Goal: Task Accomplishment & Management: Complete application form

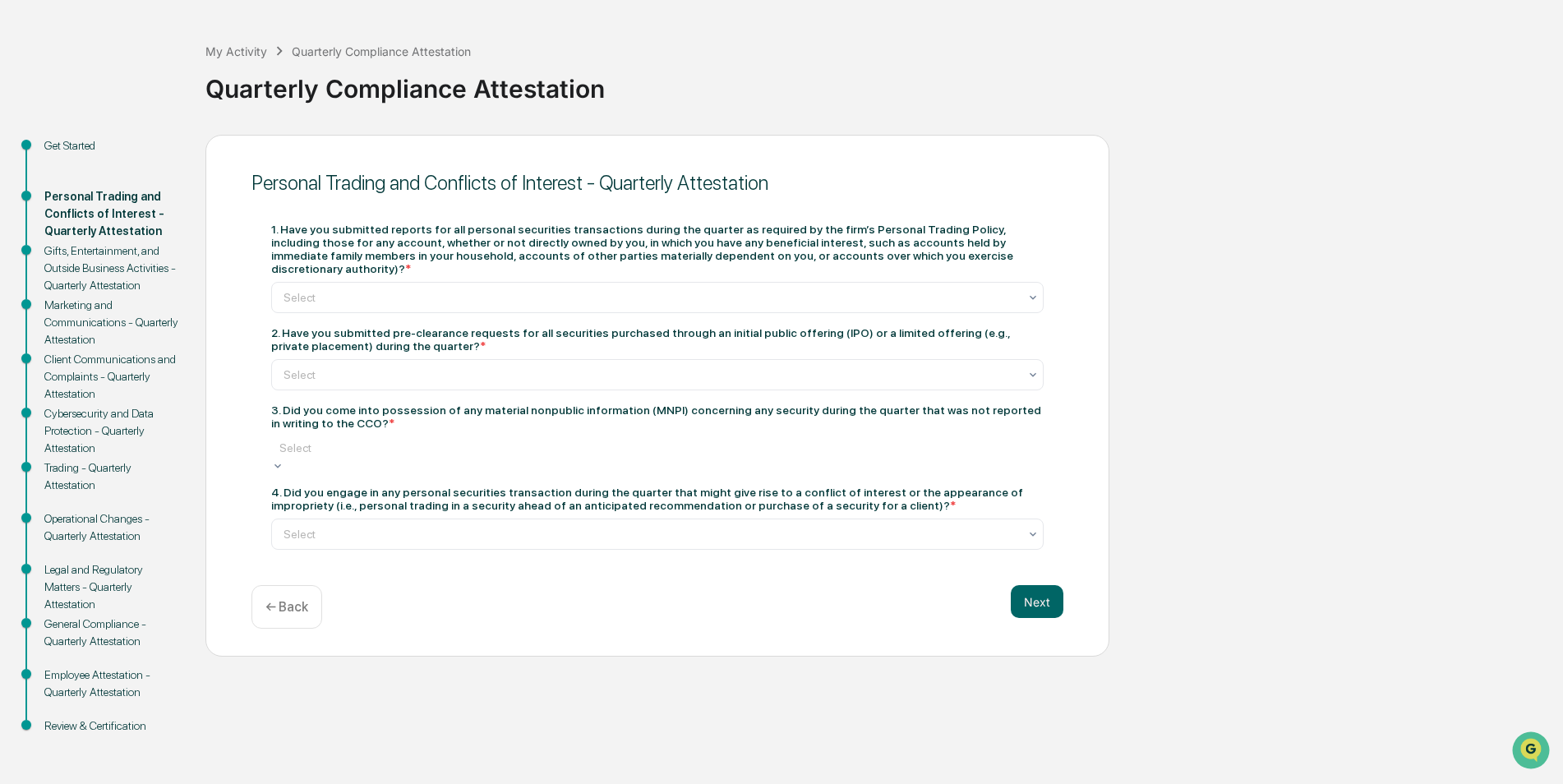
drag, startPoint x: 383, startPoint y: 435, endPoint x: 380, endPoint y: 446, distance: 11.4
click at [383, 440] on div at bounding box center [657, 448] width 757 height 16
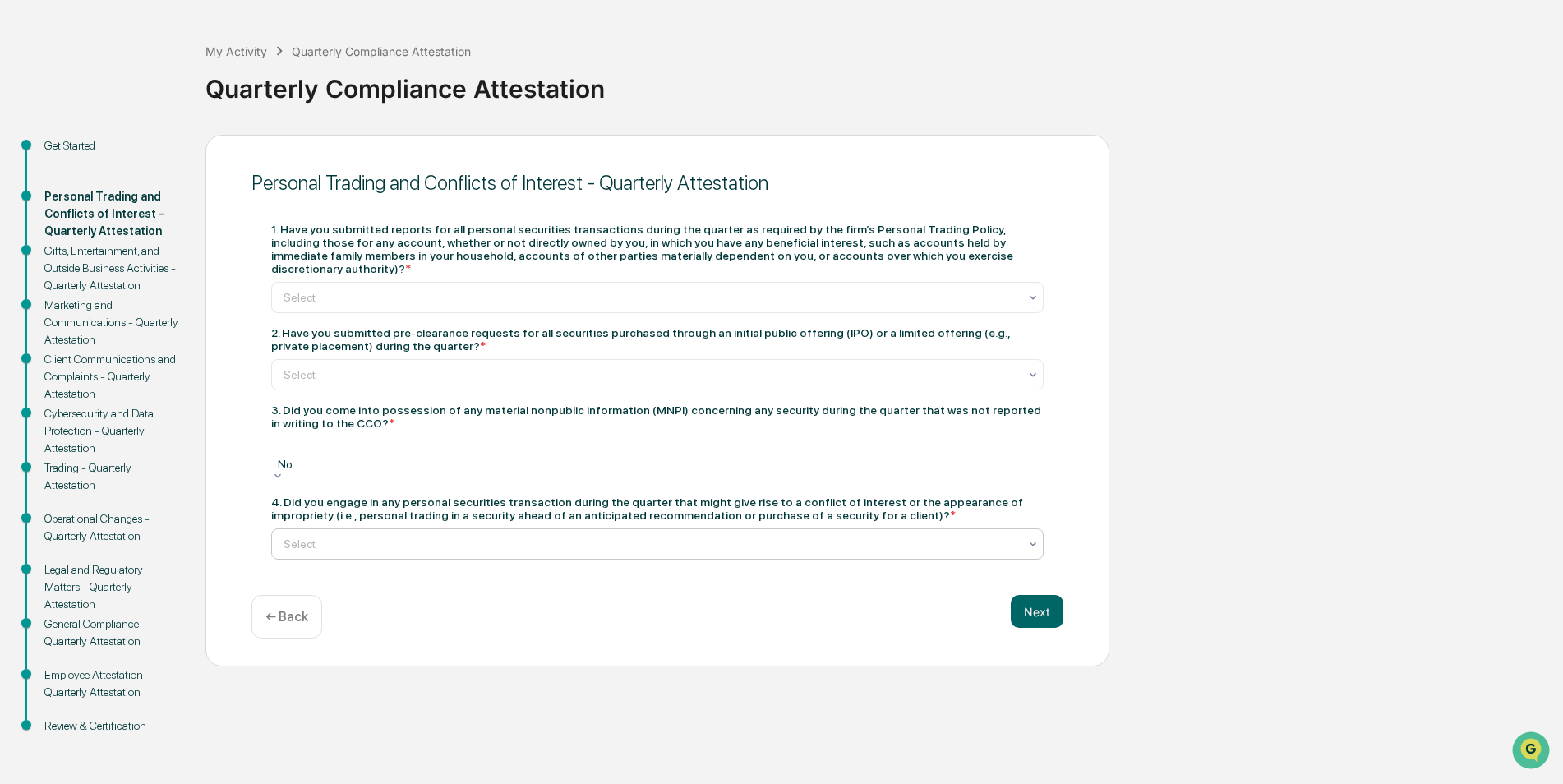
click at [337, 536] on div at bounding box center [651, 543] width 735 height 16
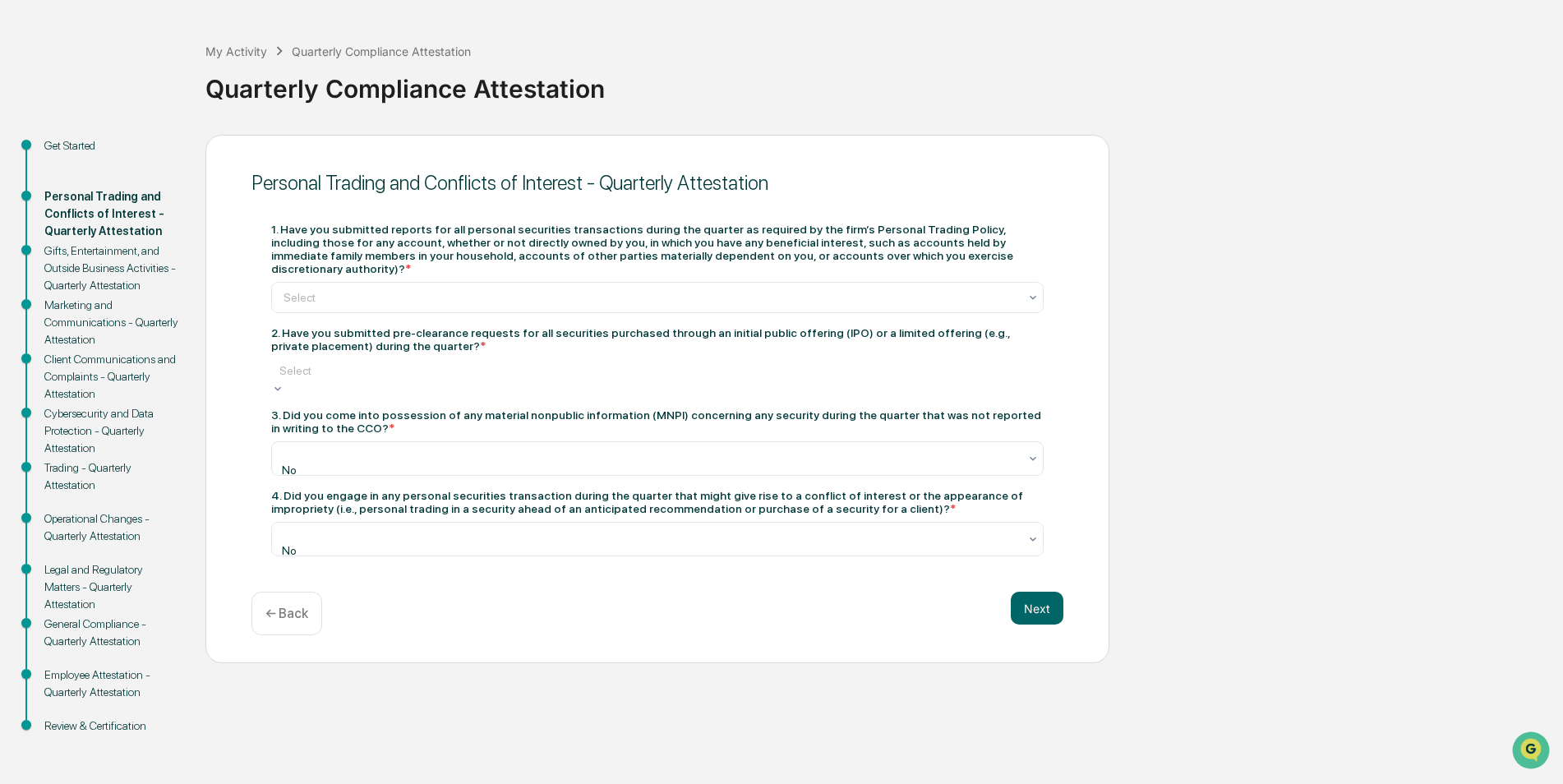
click at [381, 362] on div at bounding box center [657, 370] width 757 height 16
drag, startPoint x: 436, startPoint y: 232, endPoint x: 592, endPoint y: 221, distance: 156.4
click at [592, 222] on div "1. Have you submitted reports for all personal securities transactions during t…" at bounding box center [658, 248] width 773 height 53
click at [529, 282] on div "Select" at bounding box center [658, 297] width 773 height 32
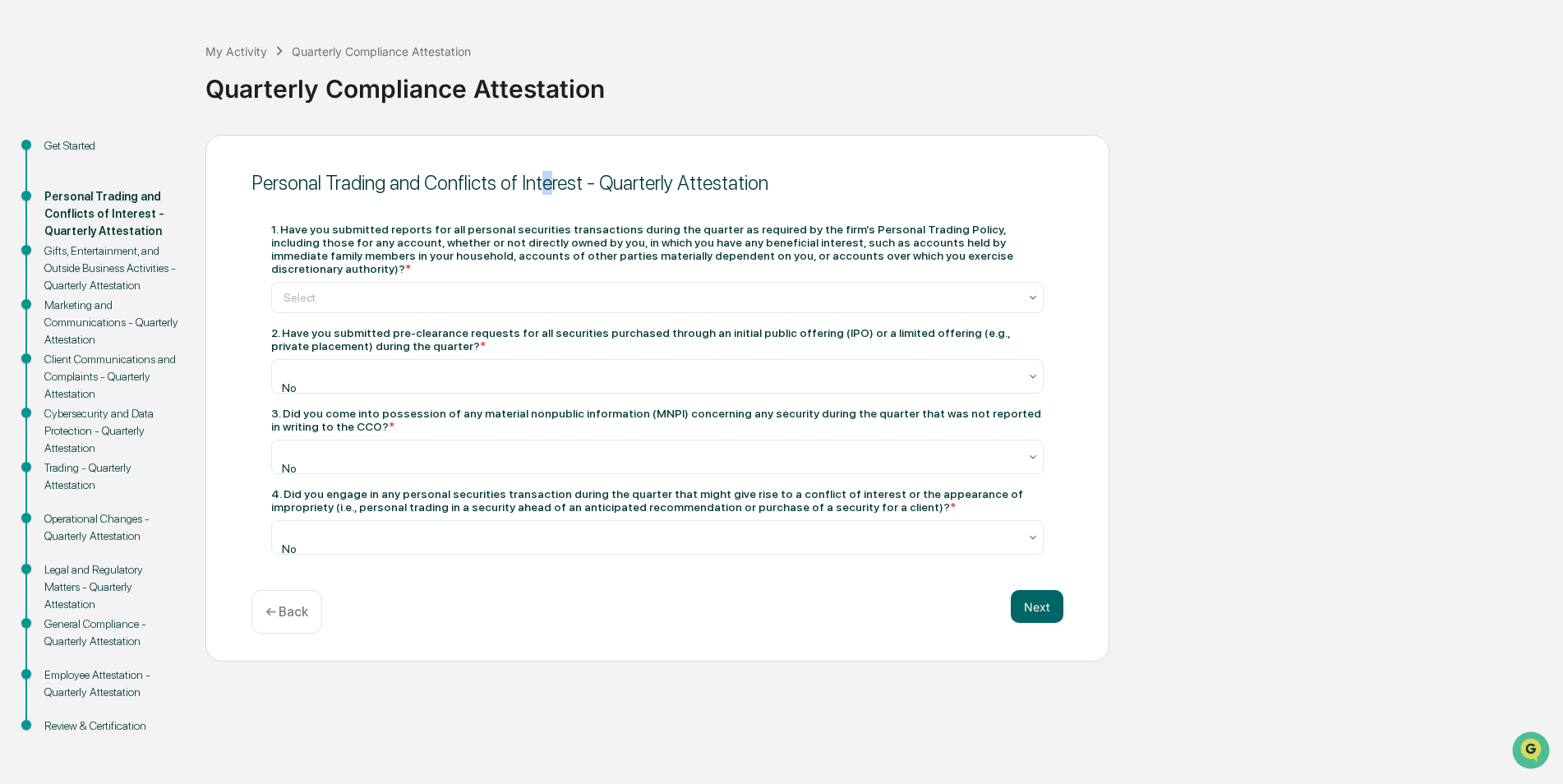
click at [544, 197] on div "Personal Trading and Conflicts of Interest - Quarterly Attestation" at bounding box center [657, 183] width 812 height 40
drag, startPoint x: 544, startPoint y: 197, endPoint x: 538, endPoint y: 214, distance: 18.0
drag, startPoint x: 538, startPoint y: 214, endPoint x: 482, endPoint y: 219, distance: 56.2
click at [482, 219] on div "1. Have you submitted reports for all personal securities transactions during t…" at bounding box center [657, 388] width 812 height 371
click at [105, 265] on div "Gifts, Entertainment, and Outside Business Activities - Quarterly Attestation" at bounding box center [111, 268] width 135 height 52
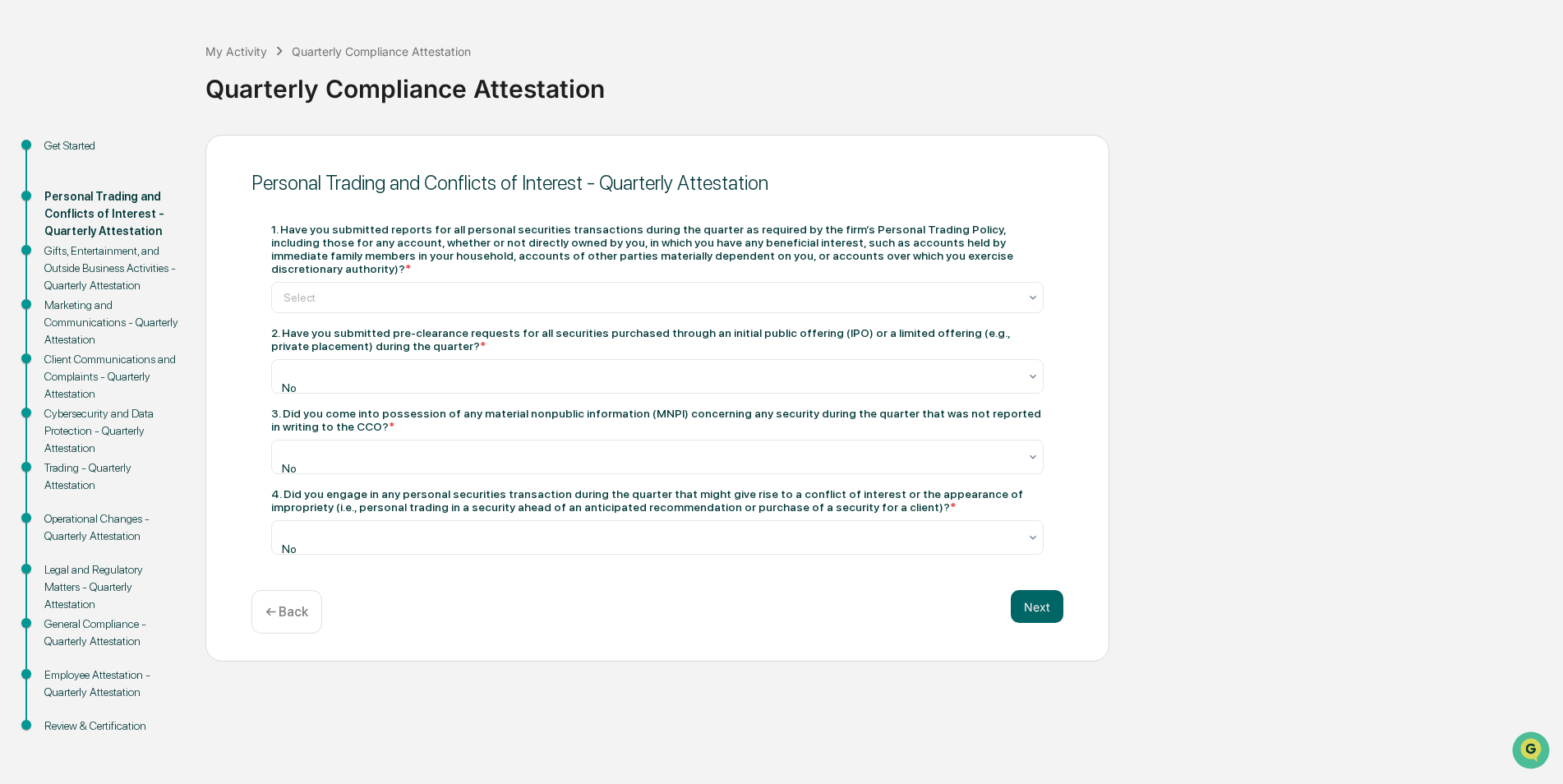
click at [105, 265] on div "Gifts, Entertainment, and Outside Business Activities - Quarterly Attestation" at bounding box center [111, 268] width 135 height 52
click at [287, 601] on div "← Back" at bounding box center [287, 611] width 71 height 43
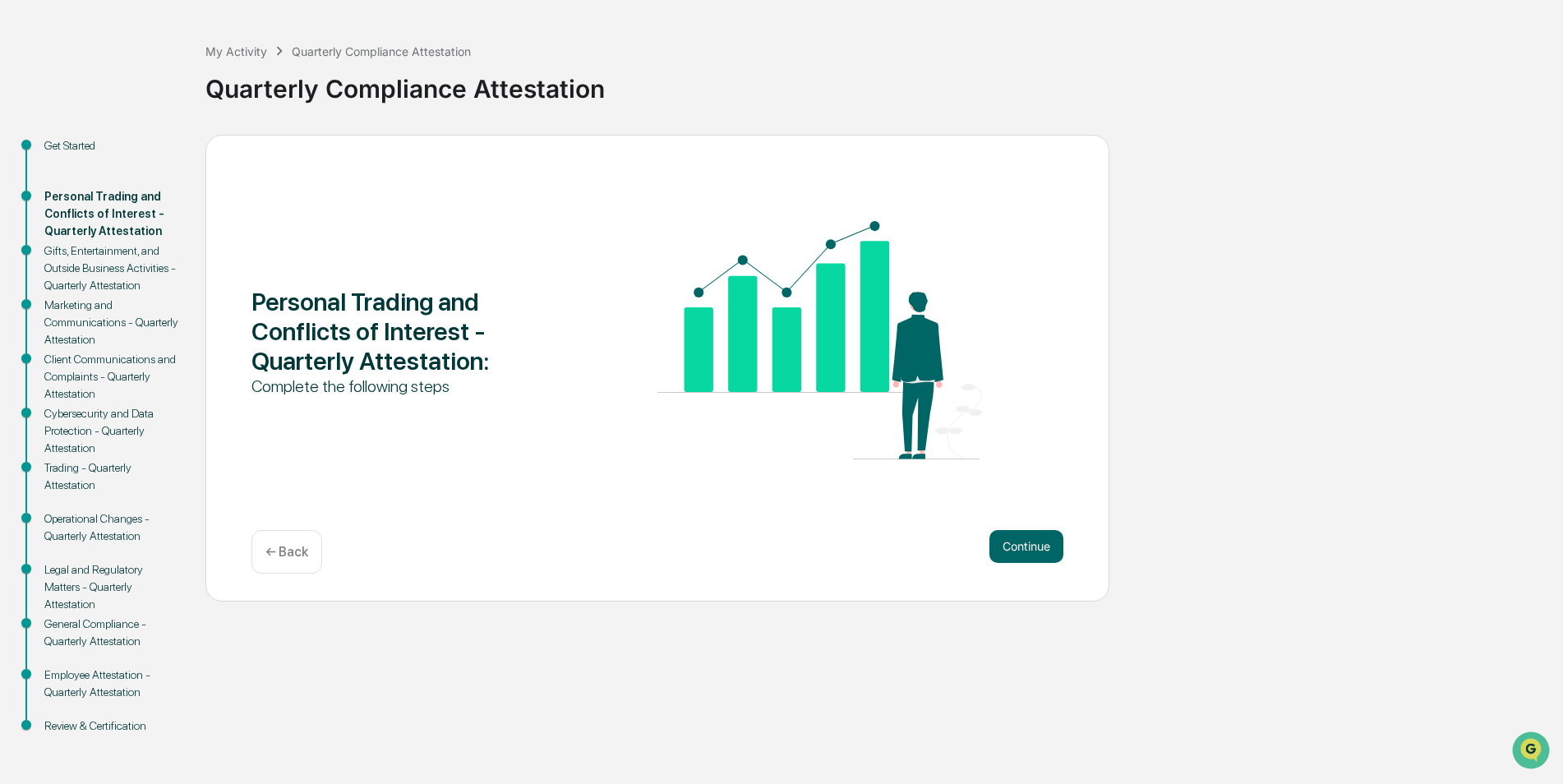
click at [60, 274] on div "Gifts, Entertainment, and Outside Business Activities - Quarterly Attestation" at bounding box center [111, 268] width 135 height 52
click at [60, 334] on div "Marketing and Communications - Quarterly Attestation" at bounding box center [111, 322] width 135 height 52
click at [65, 417] on div "Cybersecurity and Data Protection - Quarterly Attestation" at bounding box center [111, 431] width 135 height 52
click at [82, 226] on div "Personal Trading and Conflicts of Interest - Quarterly Attestation" at bounding box center [111, 214] width 135 height 52
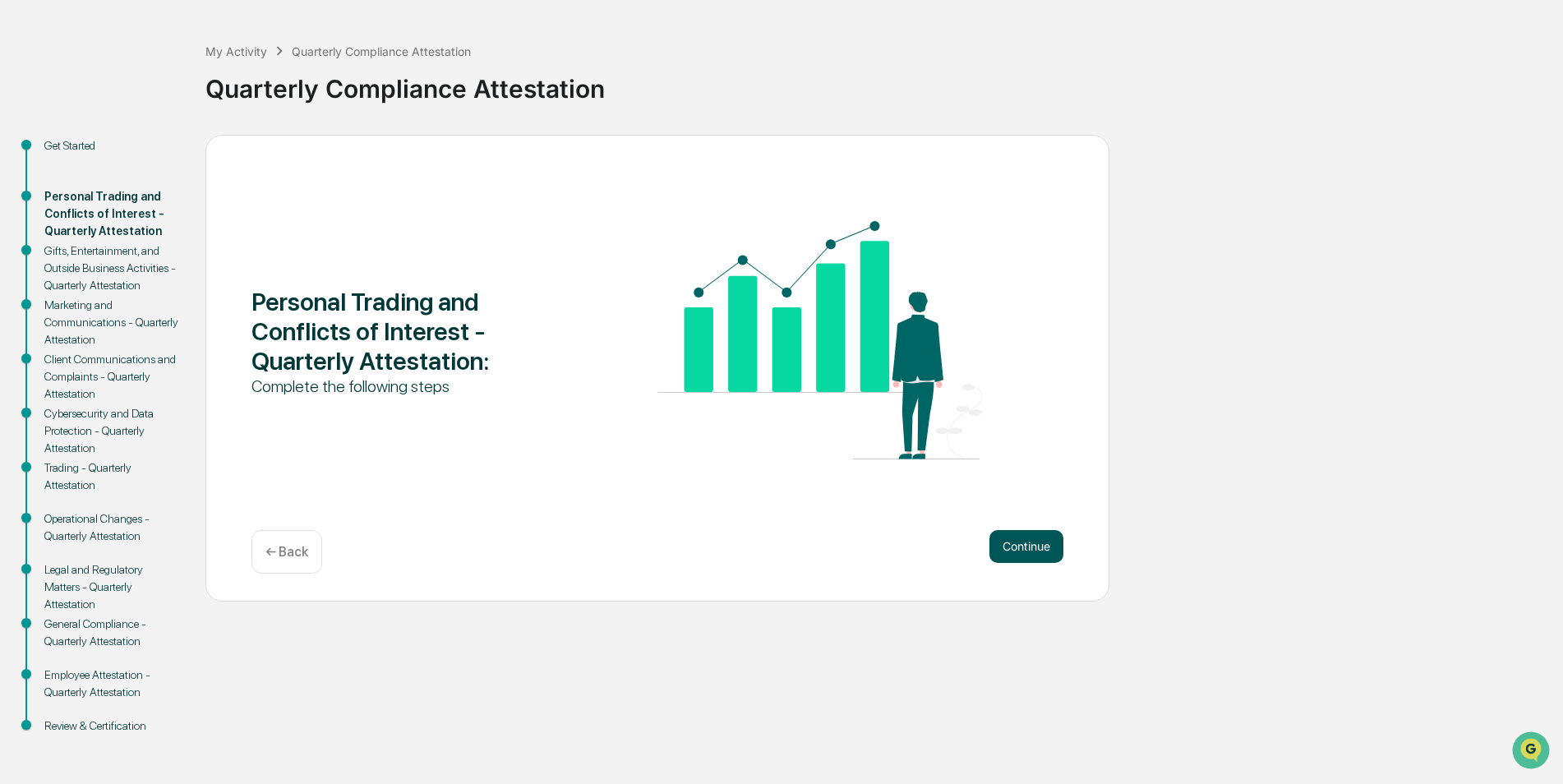
click at [1044, 536] on button "Continue" at bounding box center [1026, 546] width 74 height 33
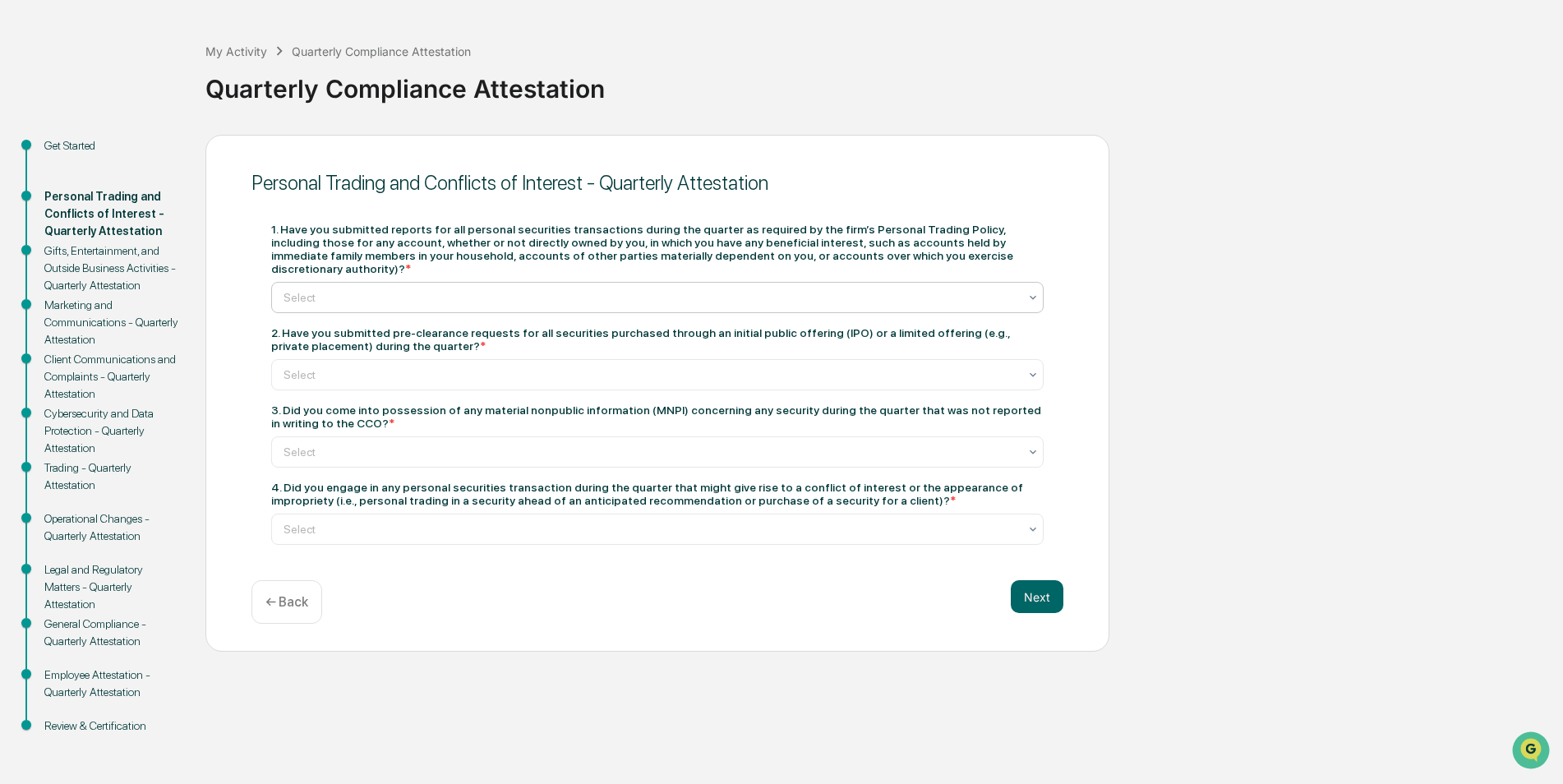
click at [889, 289] on div at bounding box center [651, 297] width 735 height 16
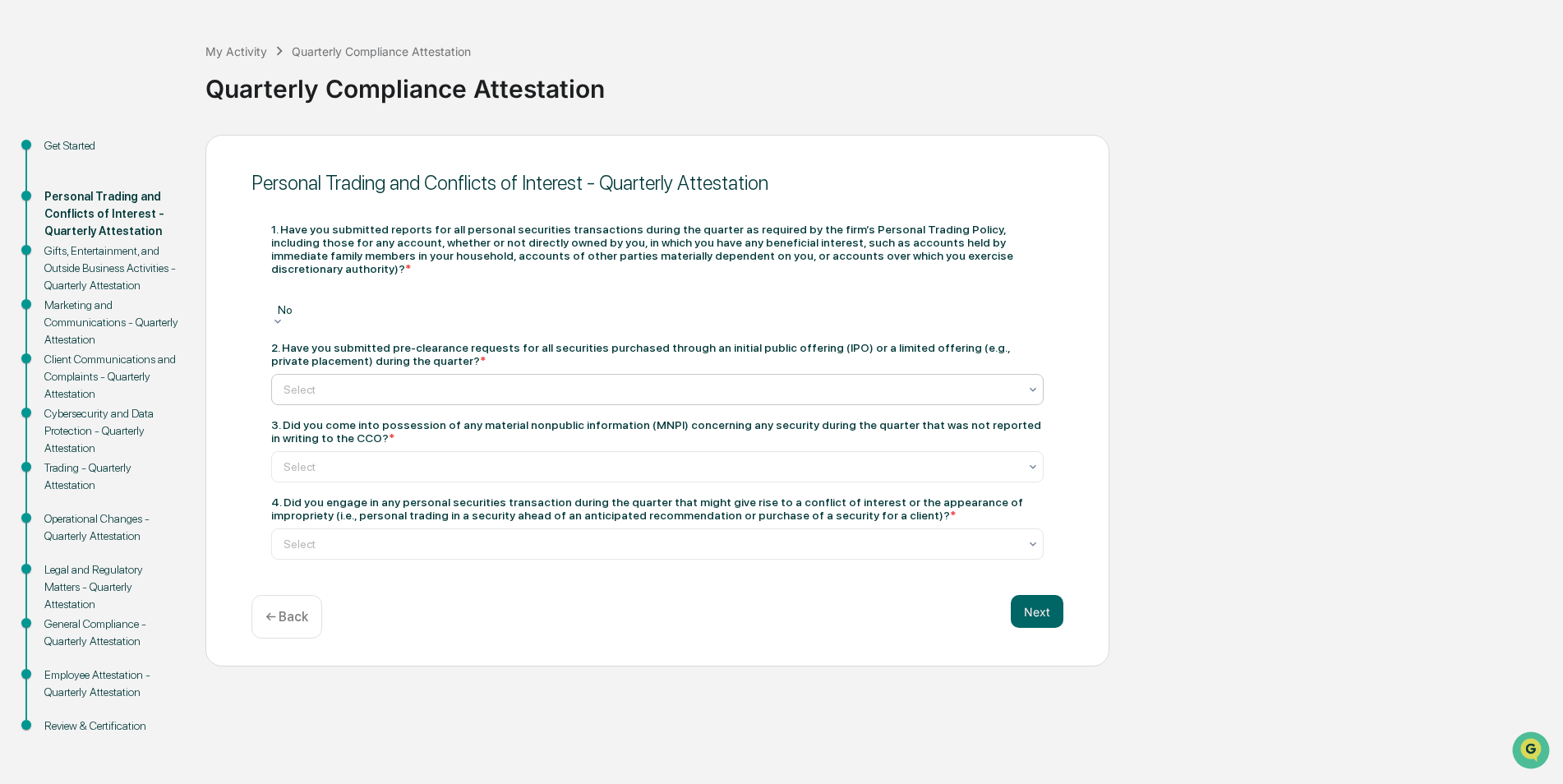
click at [402, 381] on div at bounding box center [651, 389] width 735 height 16
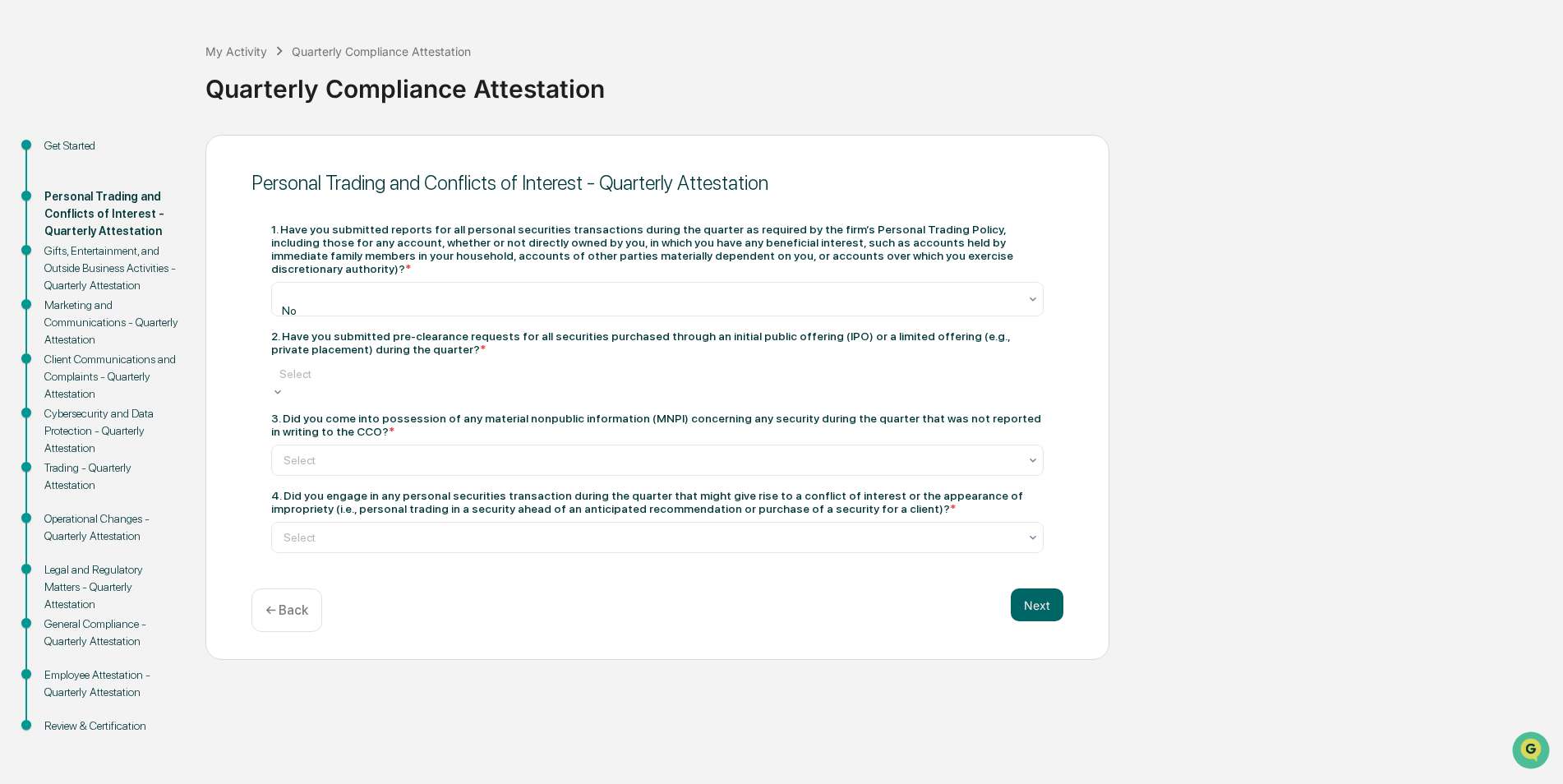
click at [361, 446] on div at bounding box center [657, 453] width 757 height 16
click at [332, 446] on div at bounding box center [657, 453] width 757 height 16
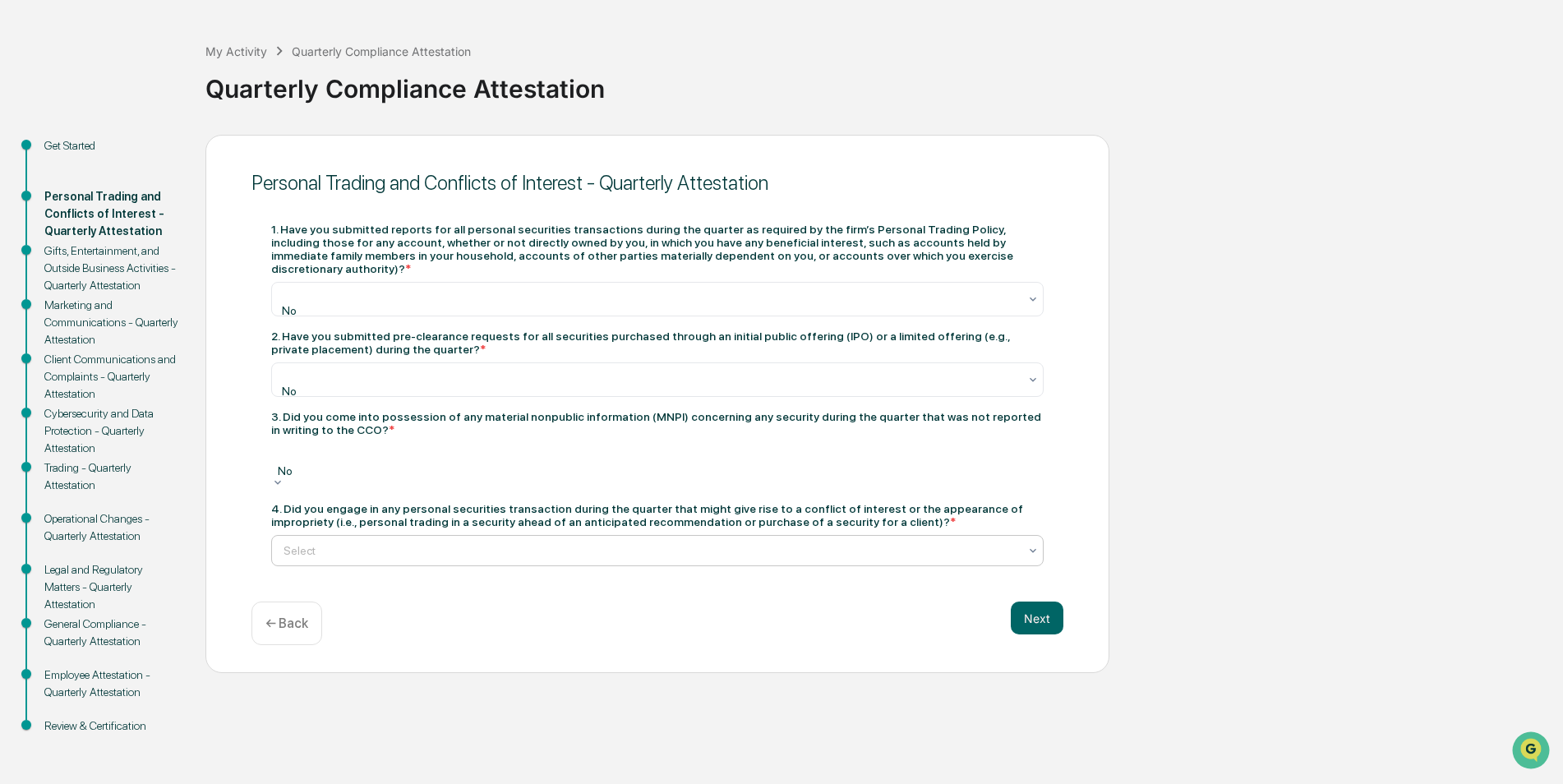
click at [355, 535] on div "Select" at bounding box center [658, 550] width 773 height 32
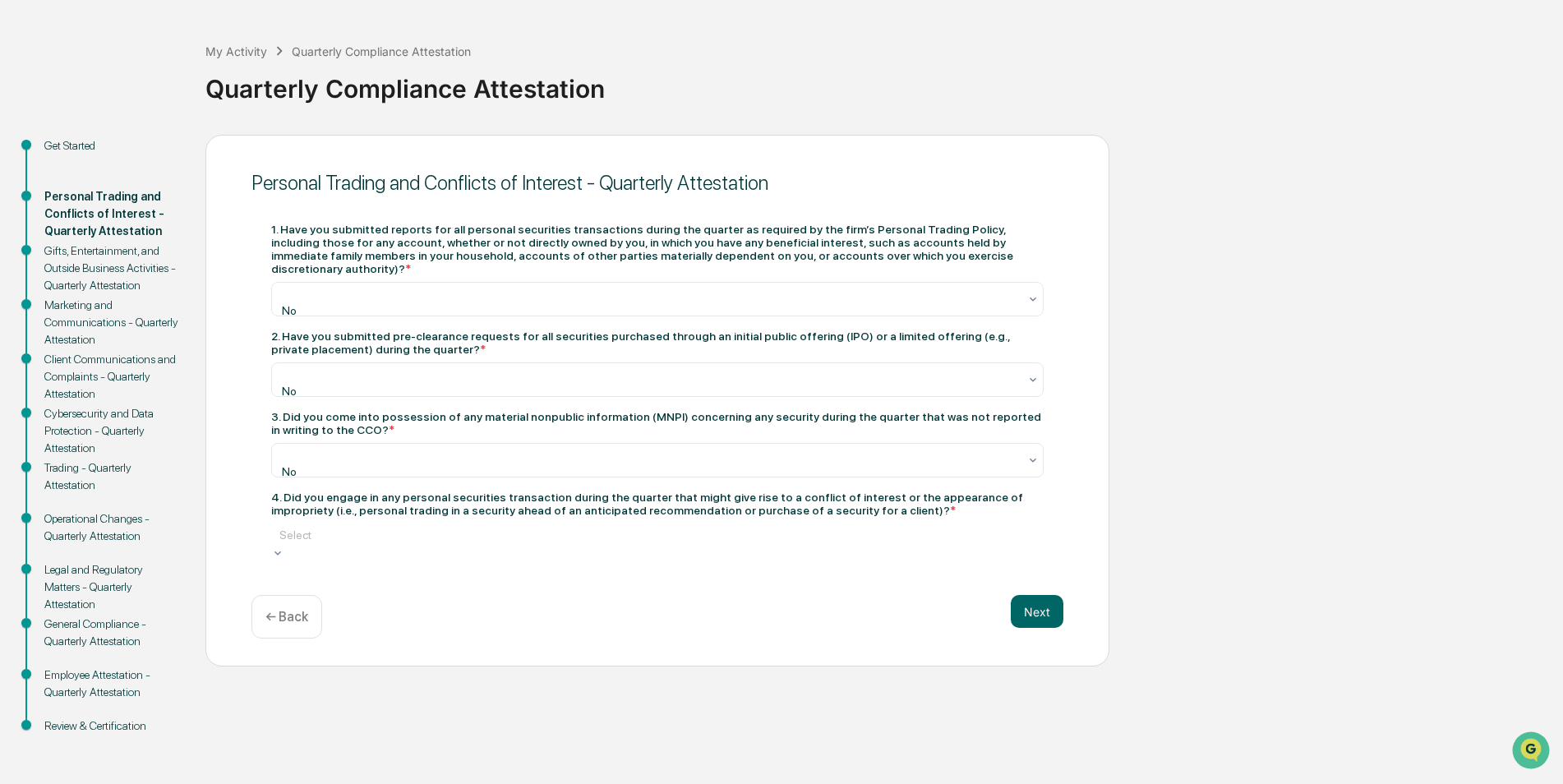
click at [1058, 593] on button "Next" at bounding box center [1037, 610] width 53 height 33
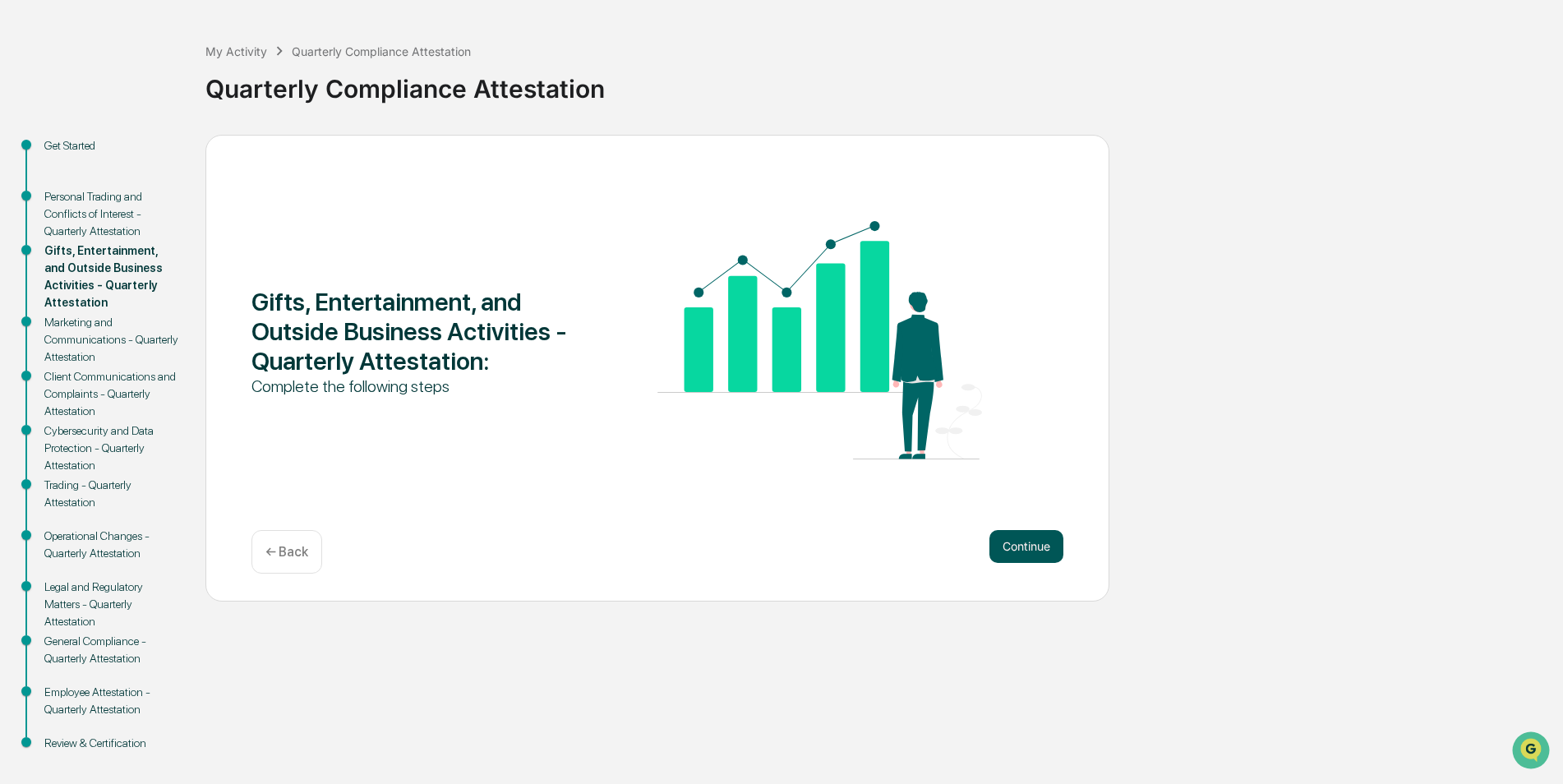
click at [1037, 538] on button "Continue" at bounding box center [1026, 546] width 74 height 33
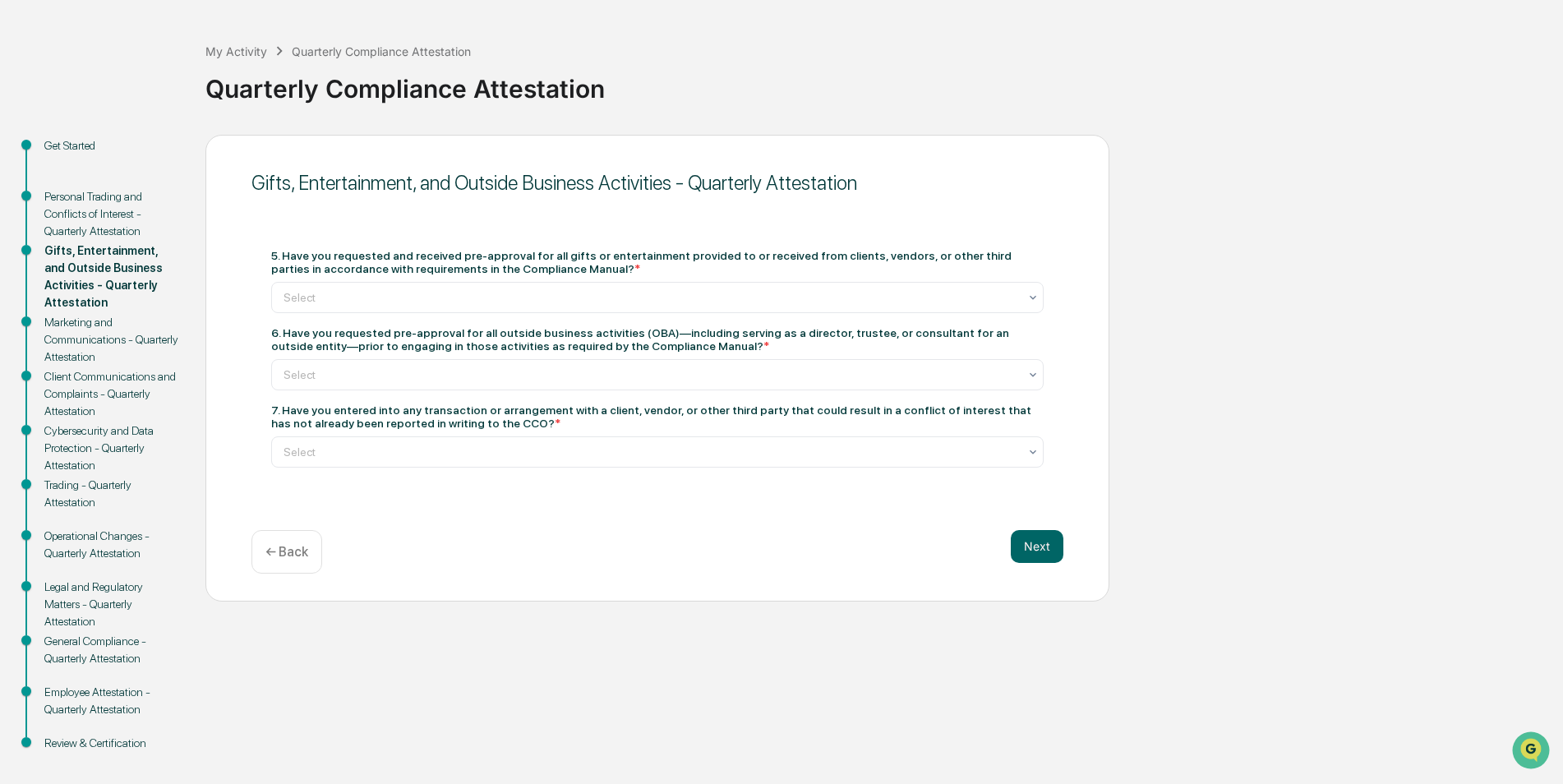
click at [107, 217] on div "Personal Trading and Conflicts of Interest - Quarterly Attestation" at bounding box center [111, 214] width 135 height 52
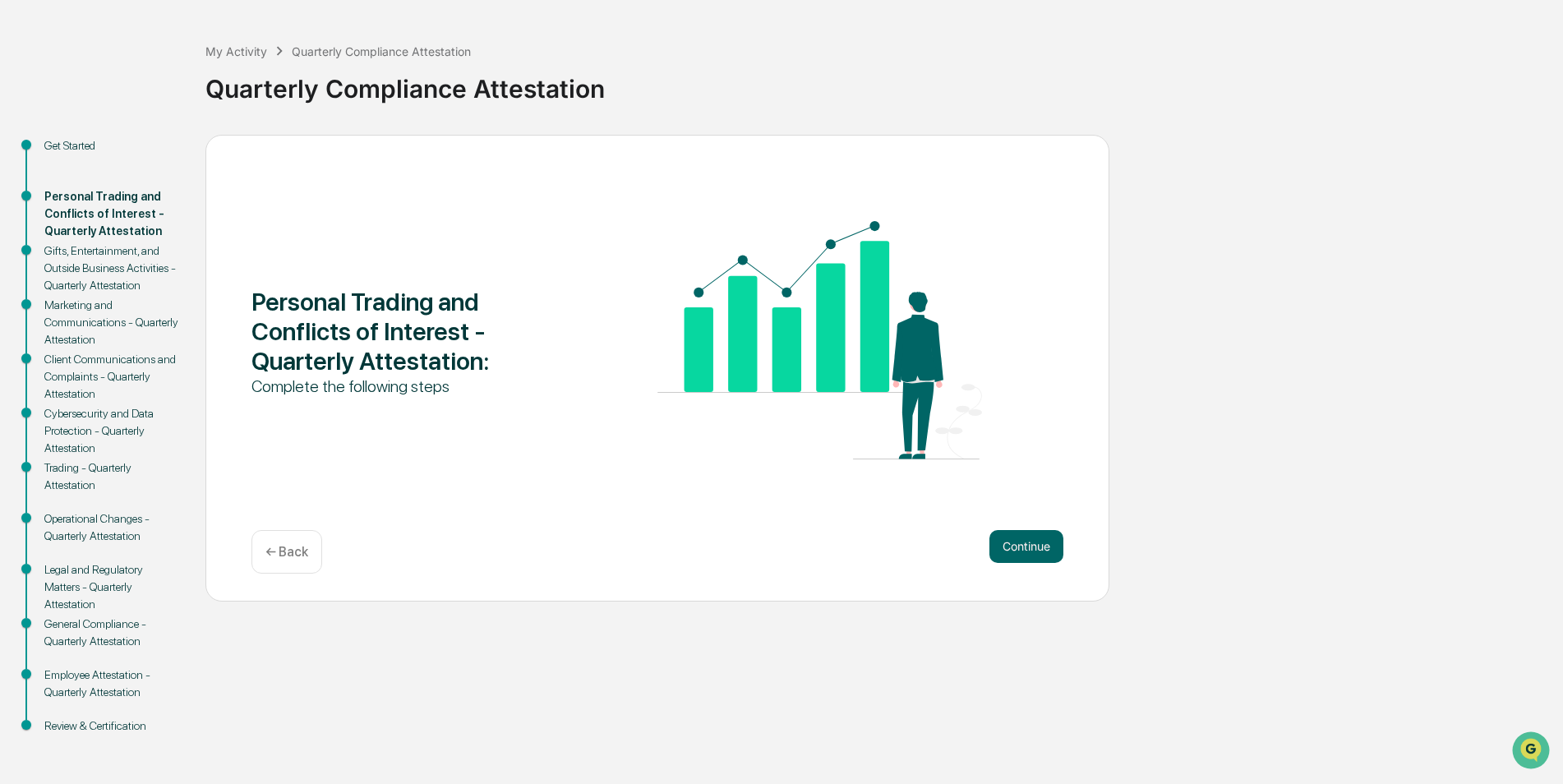
click at [311, 543] on div "← Back" at bounding box center [287, 551] width 71 height 43
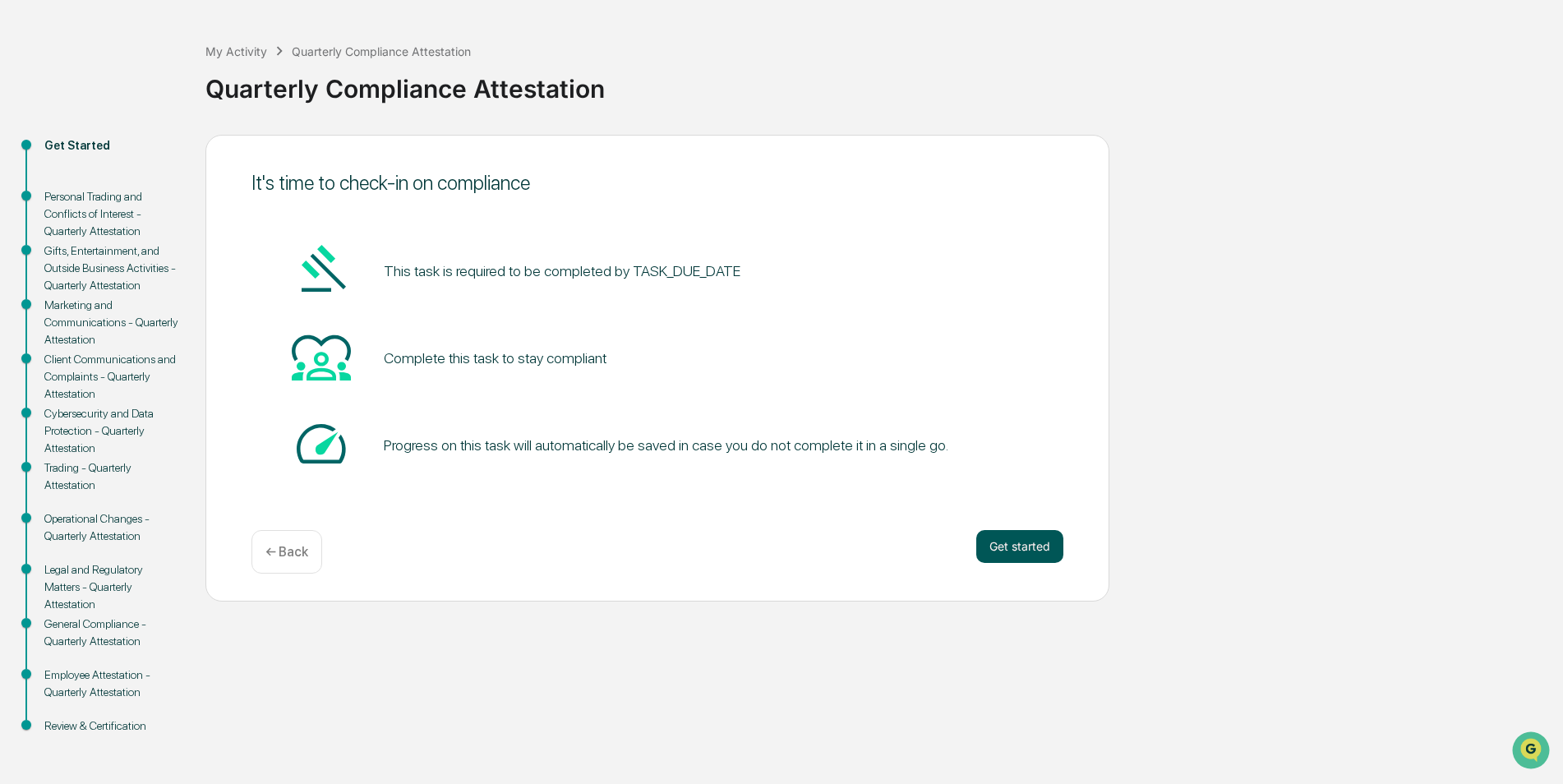
click at [1015, 548] on button "Get started" at bounding box center [1019, 546] width 87 height 33
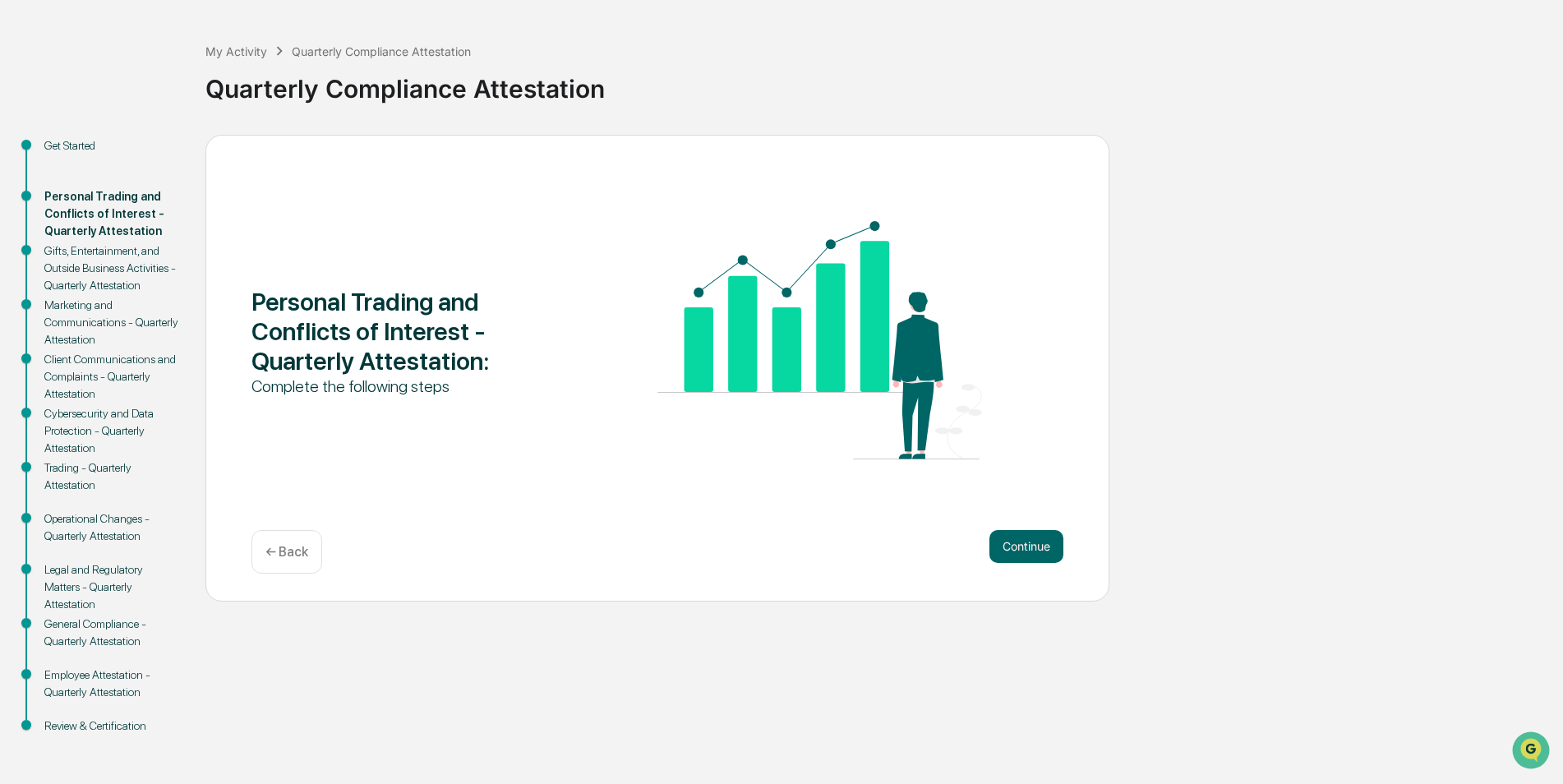
click at [1015, 548] on button "Continue" at bounding box center [1026, 546] width 74 height 33
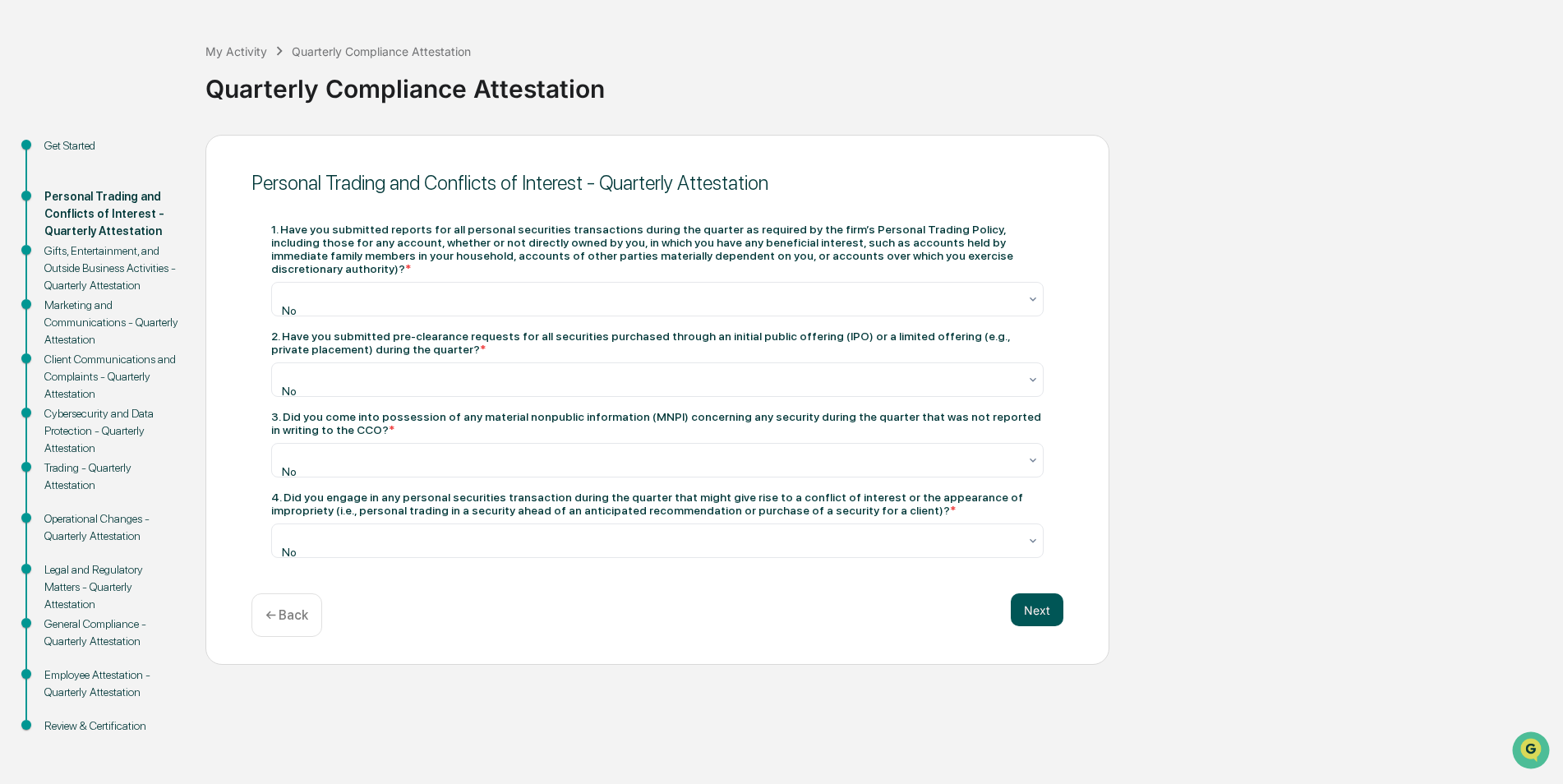
click at [1020, 593] on button "Next" at bounding box center [1037, 610] width 53 height 33
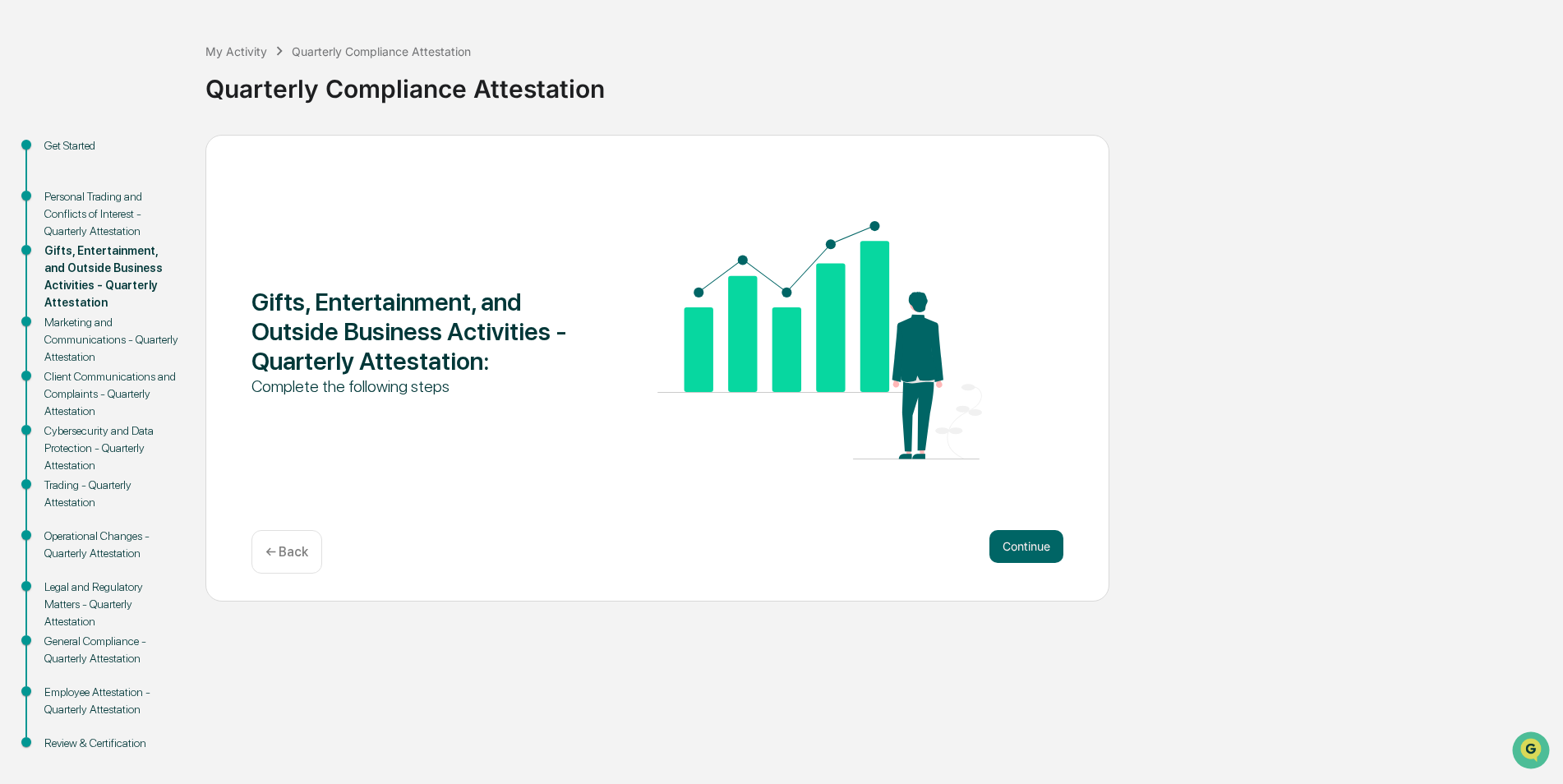
click at [1020, 584] on div "Gifts, Entertainment, and Outside Business Activities - Quarterly Attestation :…" at bounding box center [657, 368] width 904 height 467
click at [1027, 552] on button "Continue" at bounding box center [1026, 546] width 74 height 33
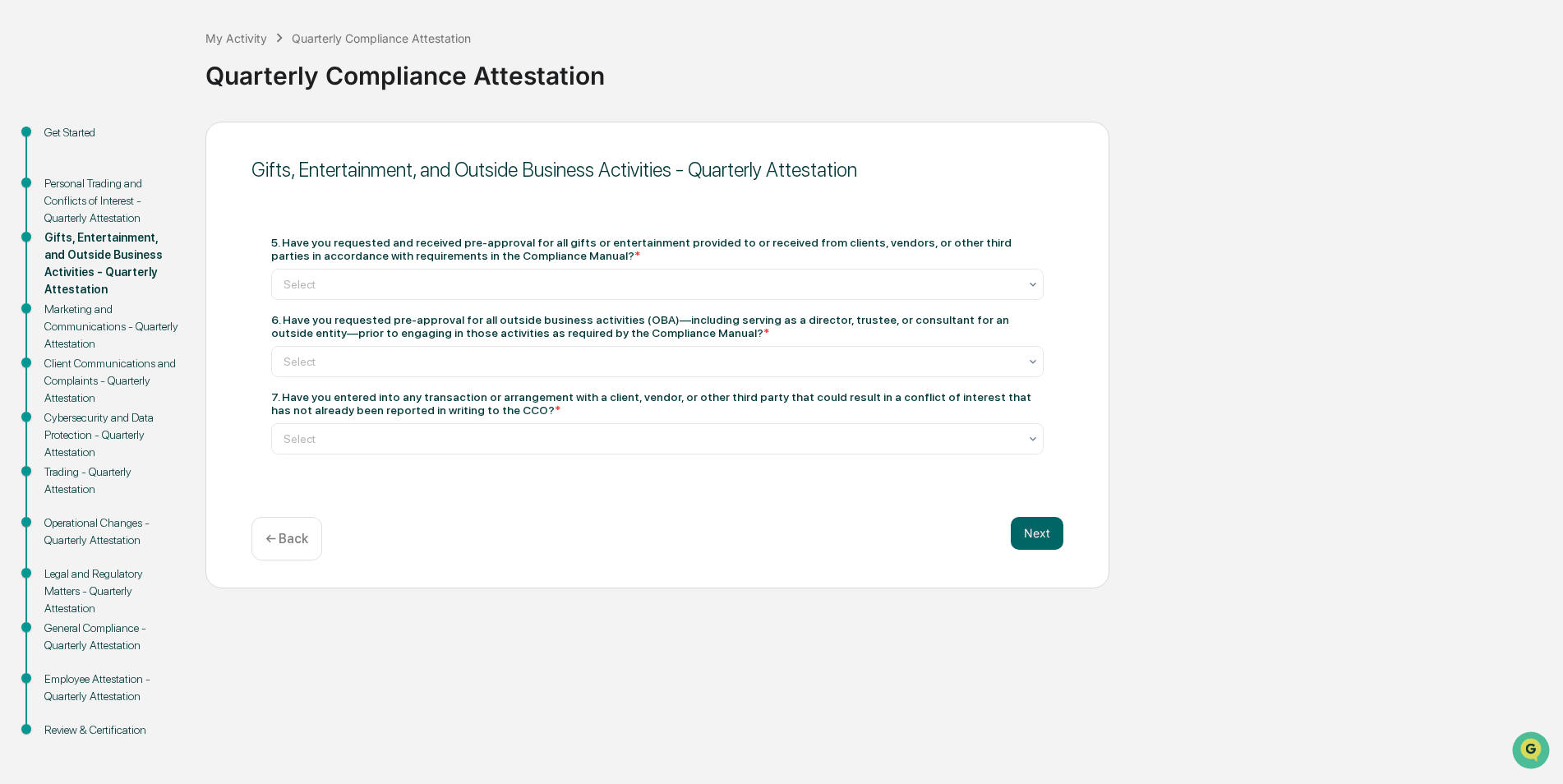
scroll to position [78, 0]
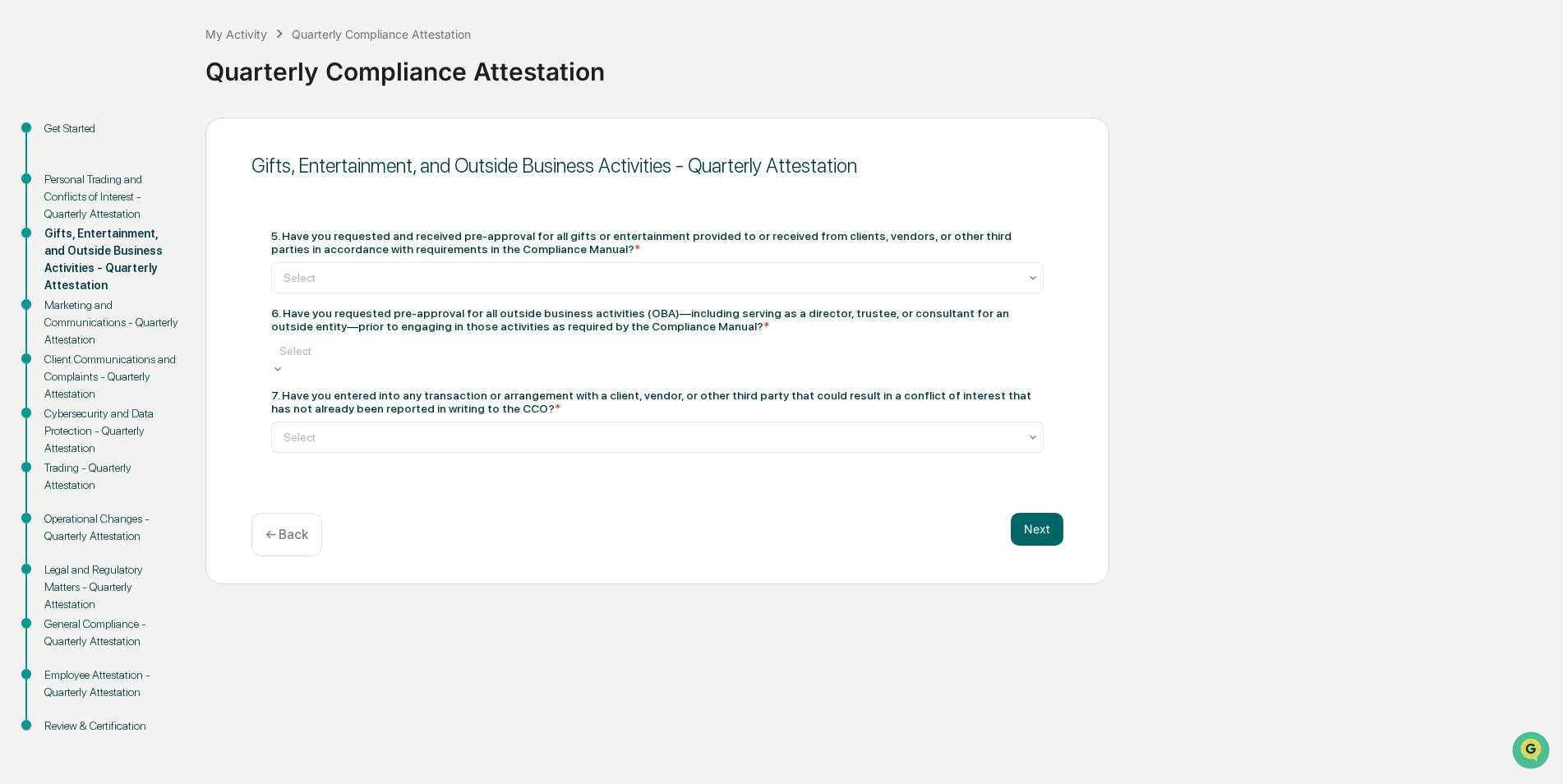
click at [376, 352] on div at bounding box center [657, 350] width 757 height 16
click at [1178, 329] on div "Get Started Personal Trading and Conflicts of Interest - Quarterly Attestation …" at bounding box center [782, 450] width 1547 height 666
